Goal: Information Seeking & Learning: Learn about a topic

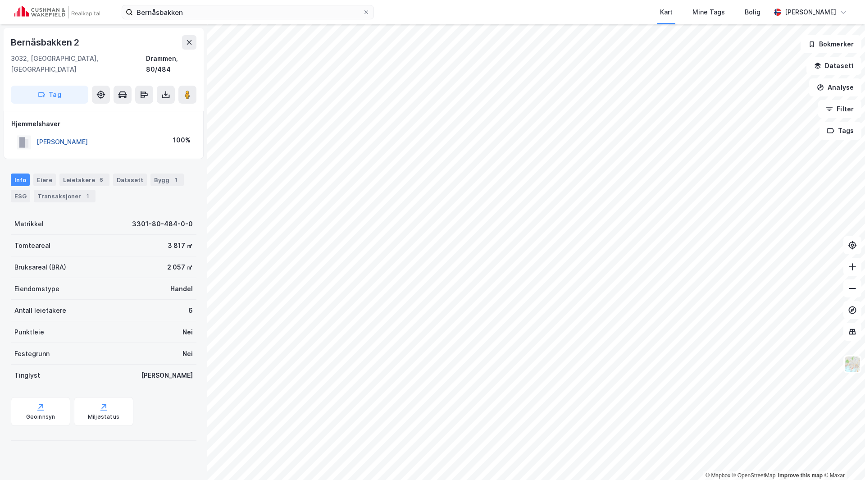
click at [0, 0] on button "[PERSON_NAME]" at bounding box center [0, 0] width 0 height 0
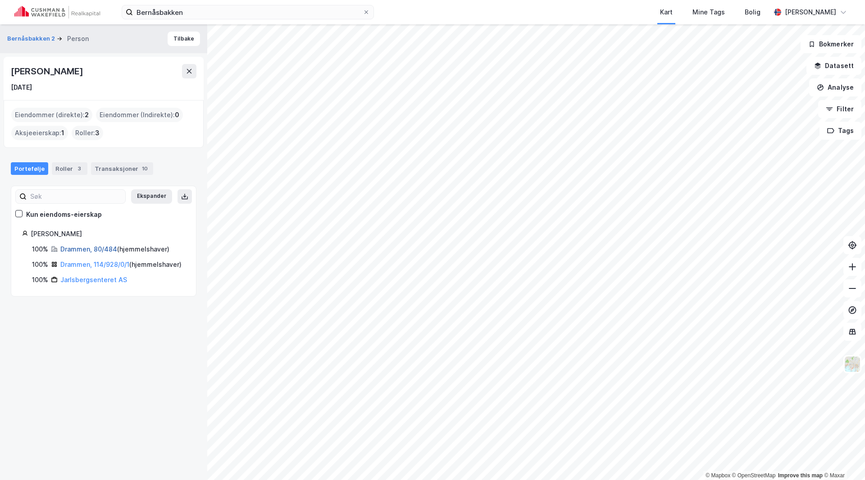
click at [96, 250] on link "Drammen, 80/484" at bounding box center [88, 249] width 57 height 8
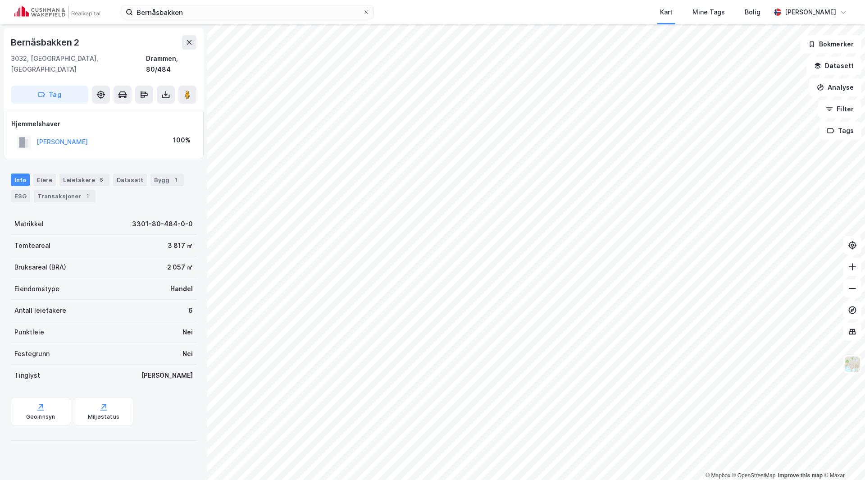
click at [64, 135] on div "[PERSON_NAME]" at bounding box center [52, 142] width 71 height 15
click at [64, 137] on div "[PERSON_NAME]" at bounding box center [62, 142] width 51 height 11
click at [0, 0] on button "[PERSON_NAME]" at bounding box center [0, 0] width 0 height 0
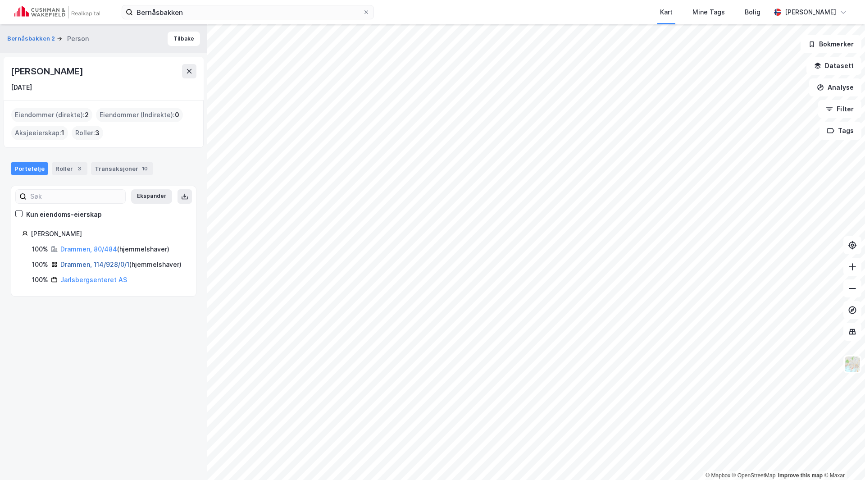
click at [86, 263] on link "Drammen, 114/928/0/1" at bounding box center [94, 264] width 69 height 8
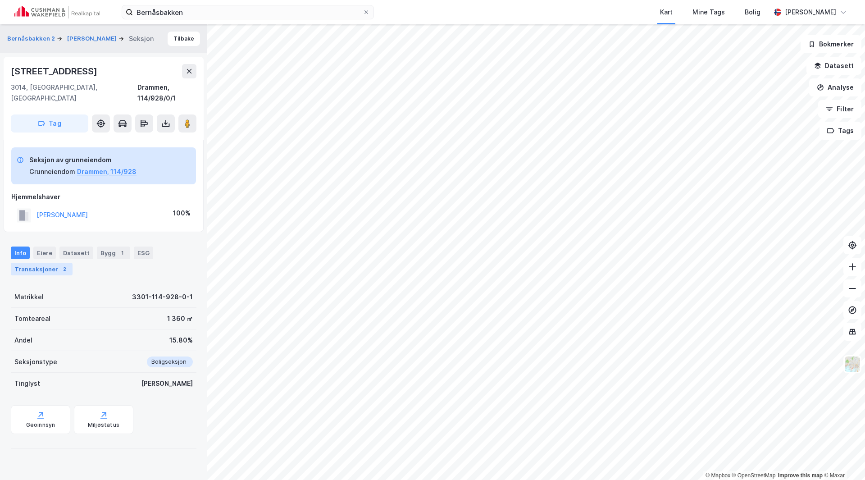
click at [45, 263] on div "Transaksjoner 2" at bounding box center [42, 269] width 62 height 13
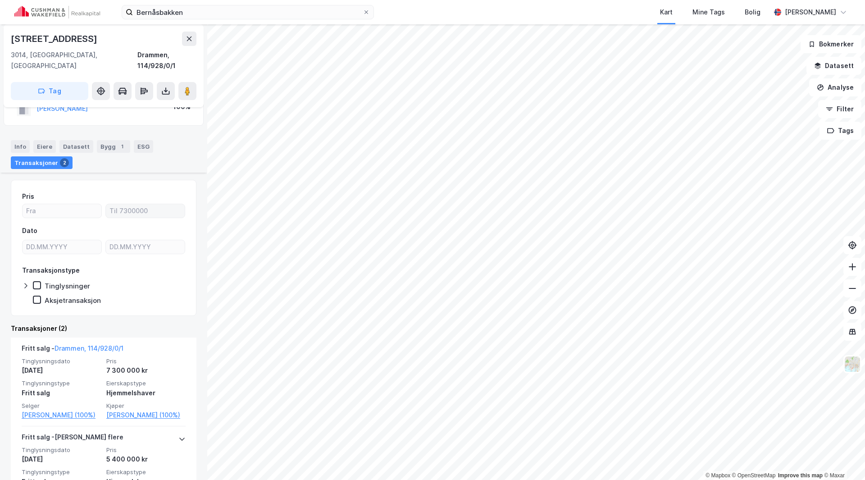
scroll to position [163, 0]
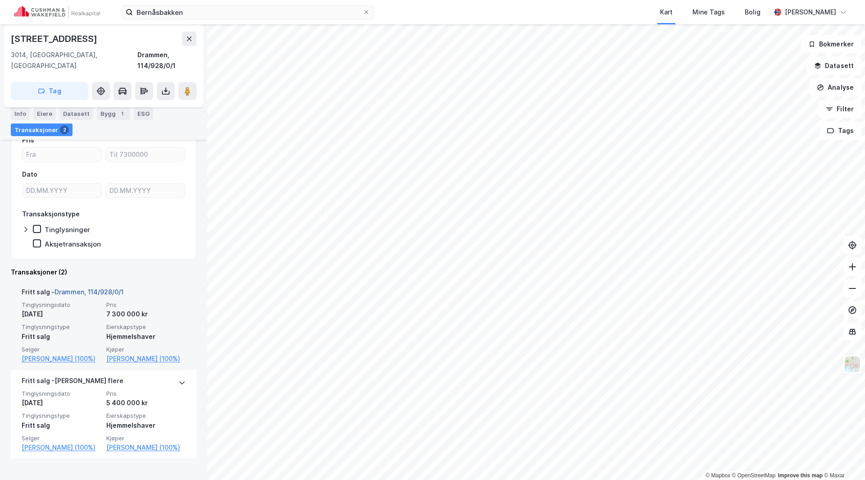
click at [115, 288] on link "Drammen, 114/928/0/1" at bounding box center [89, 292] width 69 height 8
click at [86, 288] on link "Drammen, 114/928/0/1" at bounding box center [89, 292] width 69 height 8
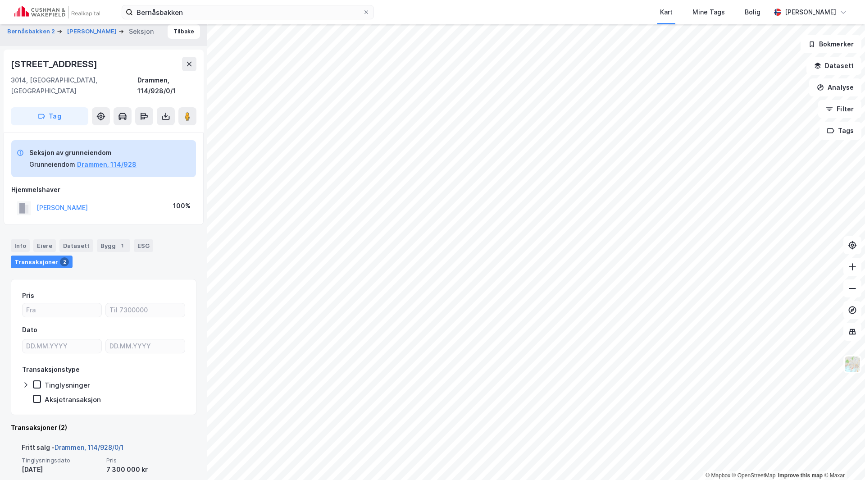
scroll to position [0, 0]
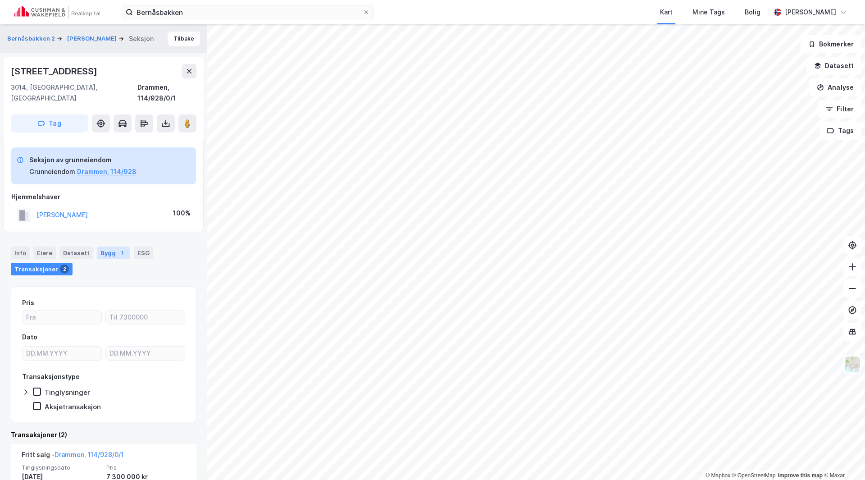
click at [108, 246] on div "Bygg 1" at bounding box center [113, 252] width 33 height 13
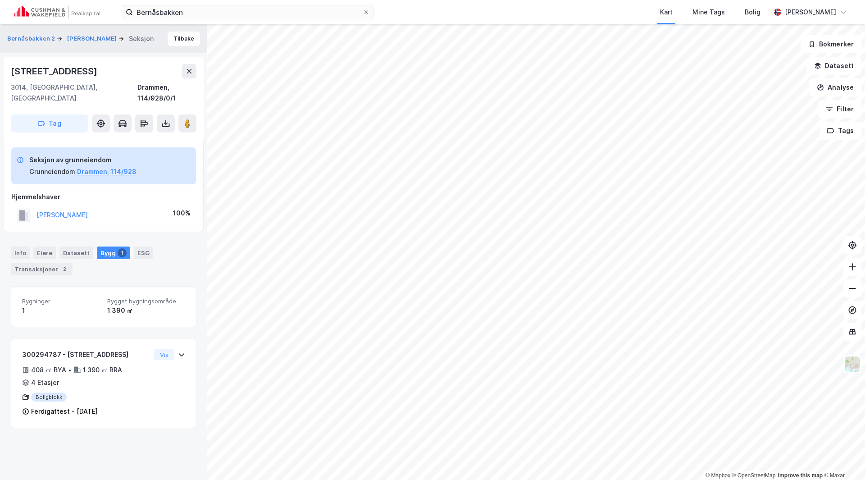
click at [118, 297] on span "Bygget bygningsområde" at bounding box center [146, 301] width 78 height 8
click at [36, 297] on span "Bygninger" at bounding box center [61, 301] width 78 height 8
click at [23, 246] on div "Info" at bounding box center [20, 252] width 19 height 13
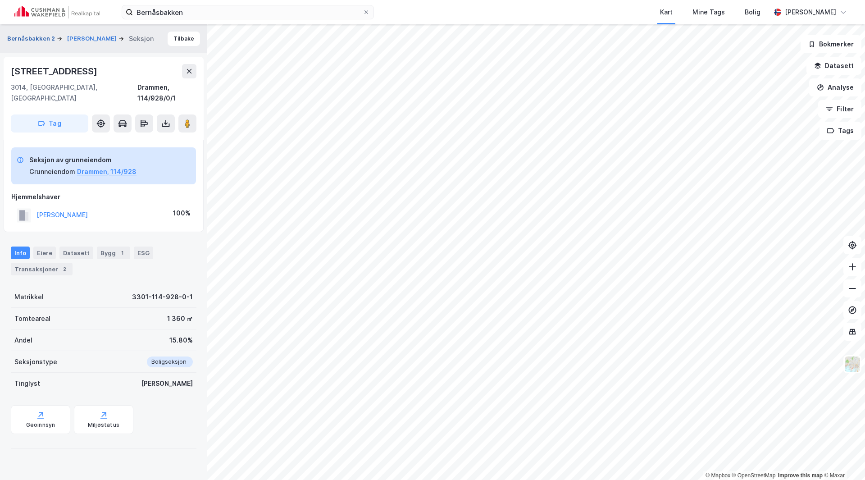
click at [28, 34] on button "Bernåsbakken 2" at bounding box center [32, 38] width 50 height 9
